Goal: Task Accomplishment & Management: Manage account settings

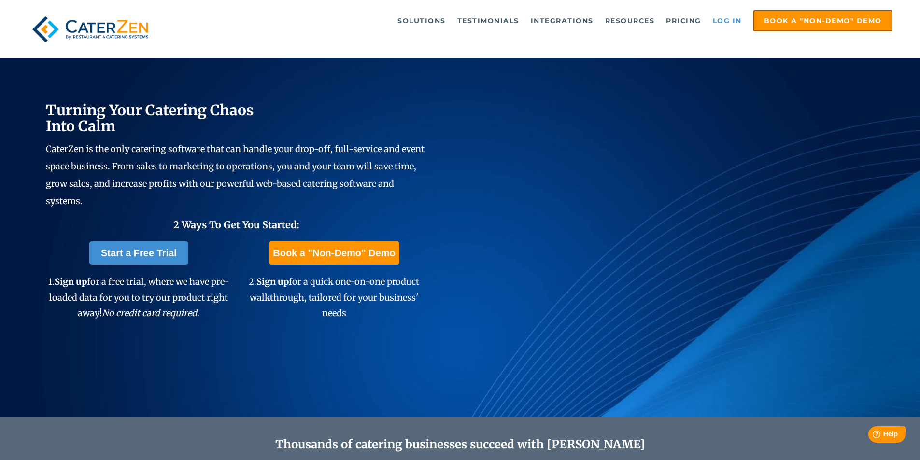
click at [728, 21] on link "Log in" at bounding box center [727, 20] width 39 height 19
click at [724, 21] on link "Log in" at bounding box center [727, 20] width 39 height 19
